Goal: Task Accomplishment & Management: Manage account settings

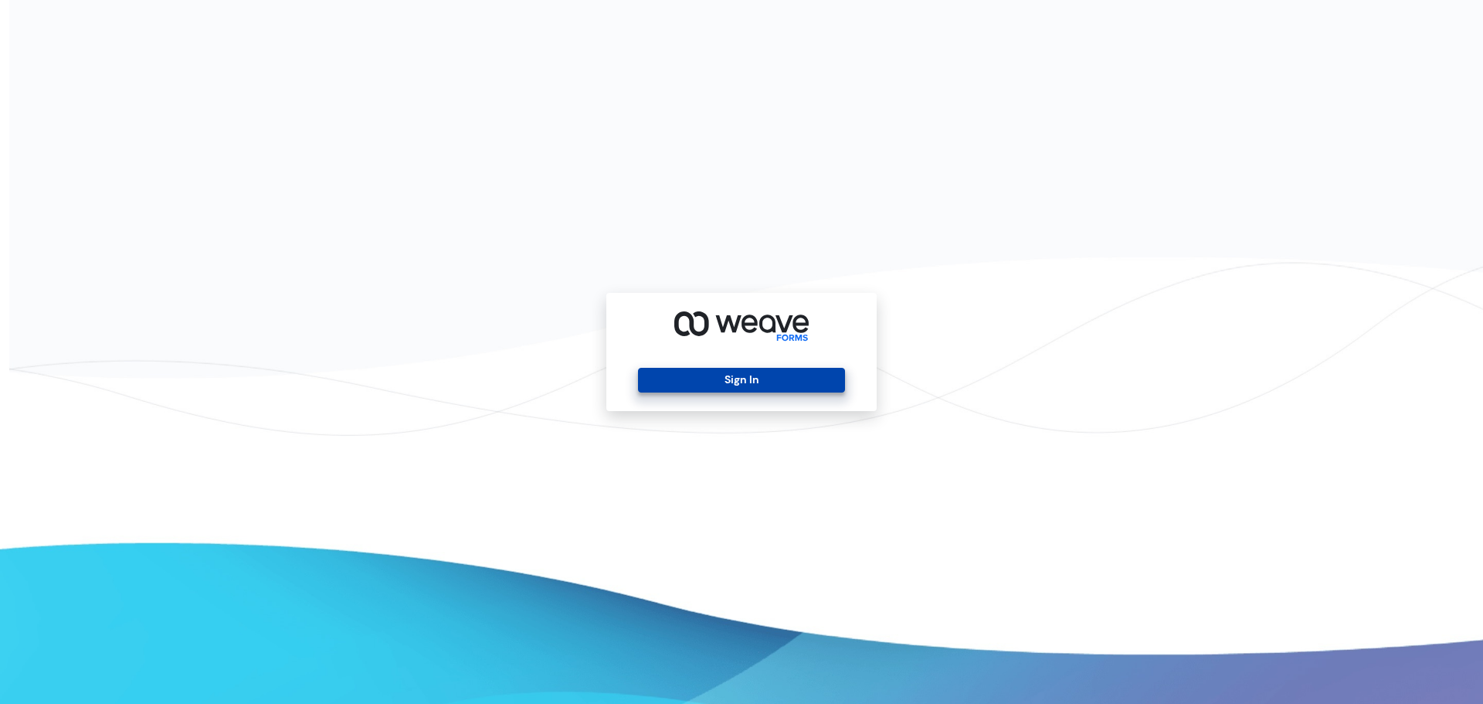
click at [736, 379] on button "Sign In" at bounding box center [741, 380] width 206 height 25
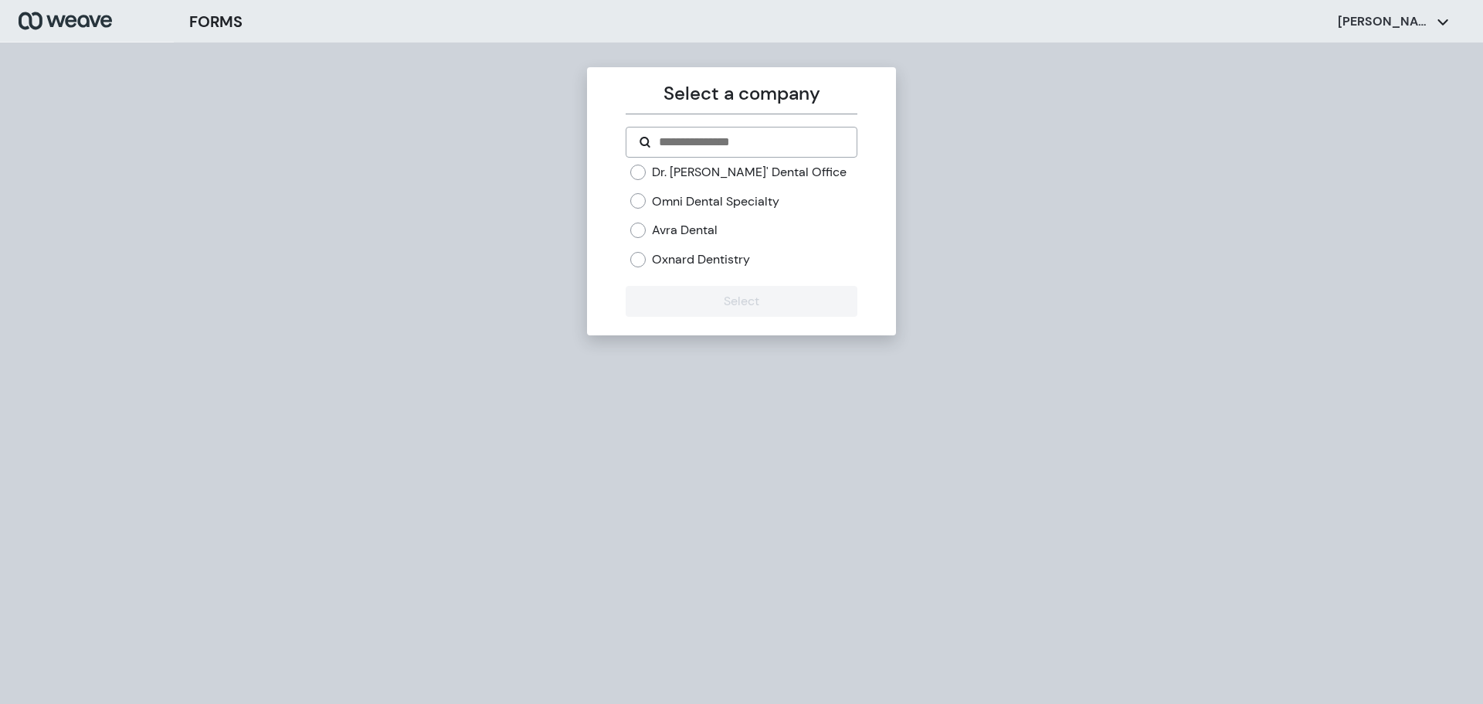
click at [689, 261] on label "Oxnard Dentistry" at bounding box center [701, 259] width 98 height 17
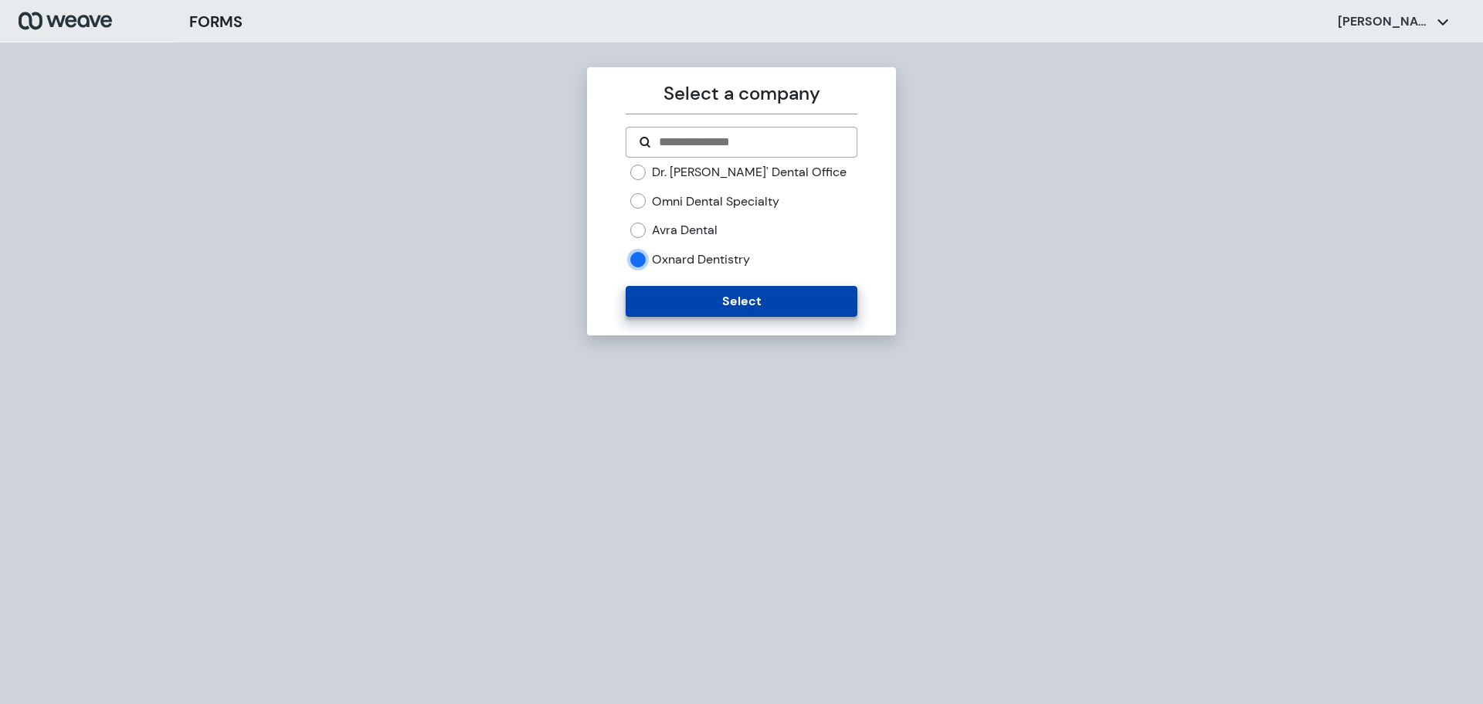
click at [684, 291] on button "Select" at bounding box center [741, 301] width 231 height 31
